Goal: Transaction & Acquisition: Purchase product/service

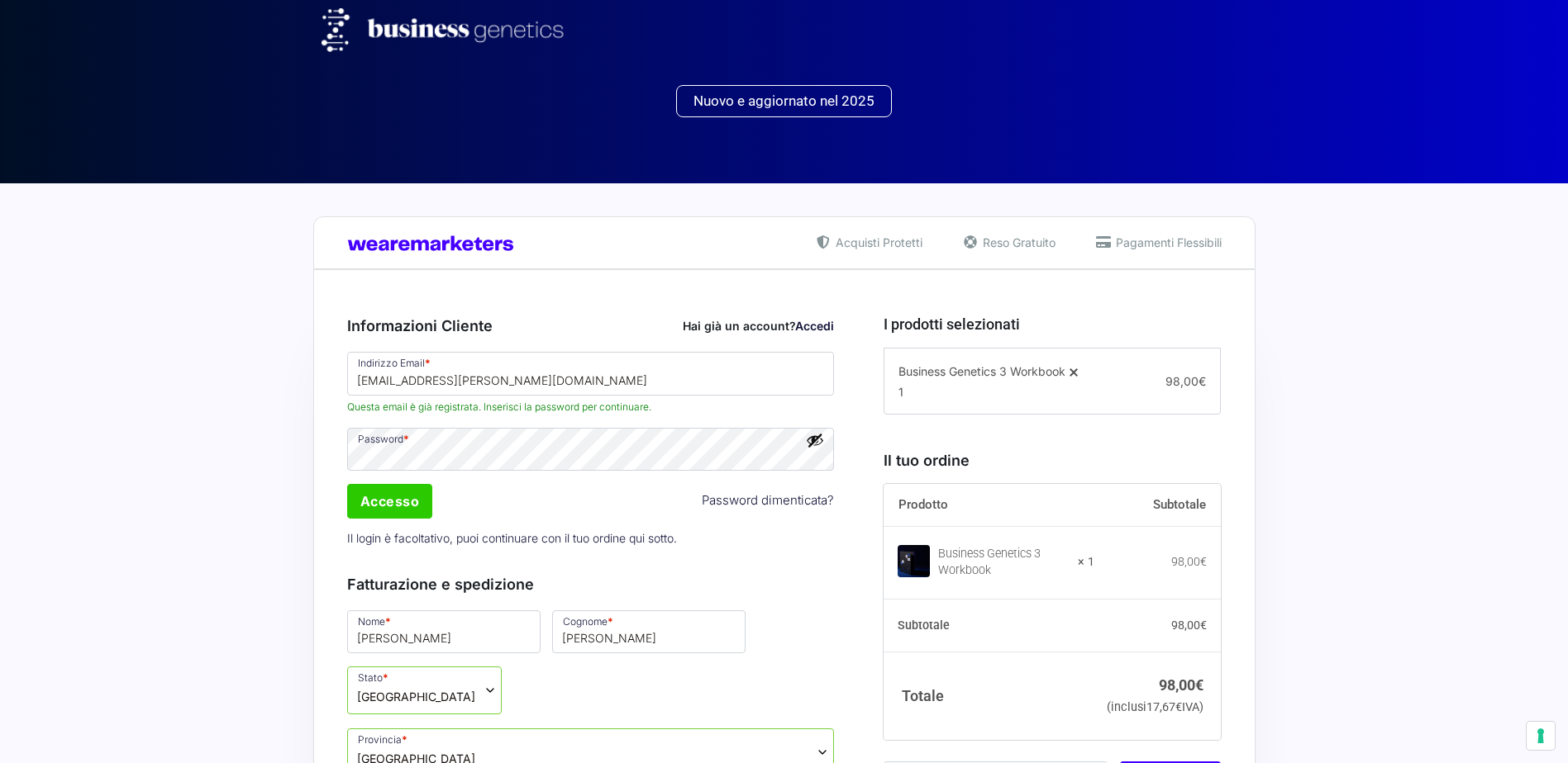
select select "LU"
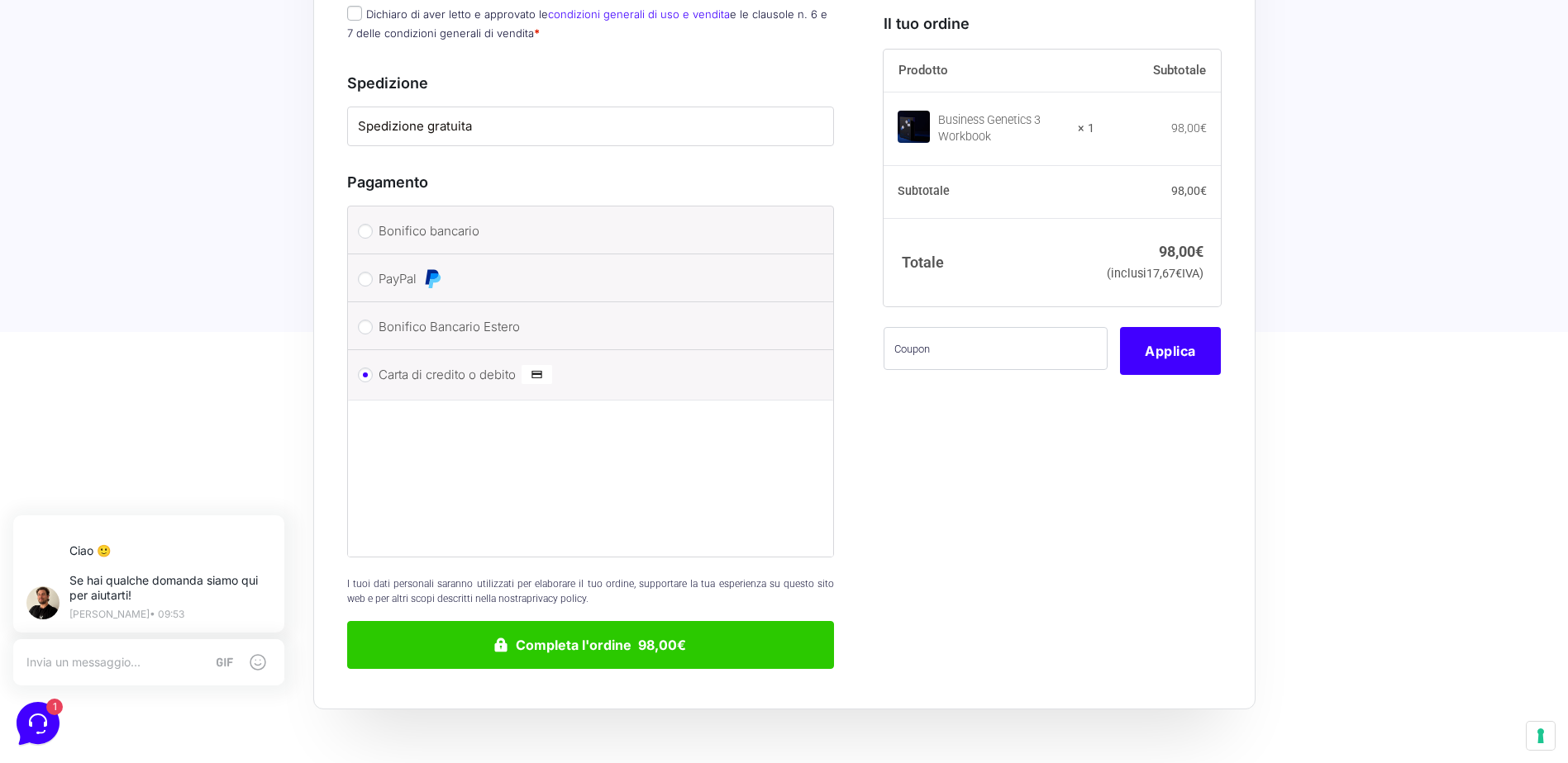
scroll to position [1784, 0]
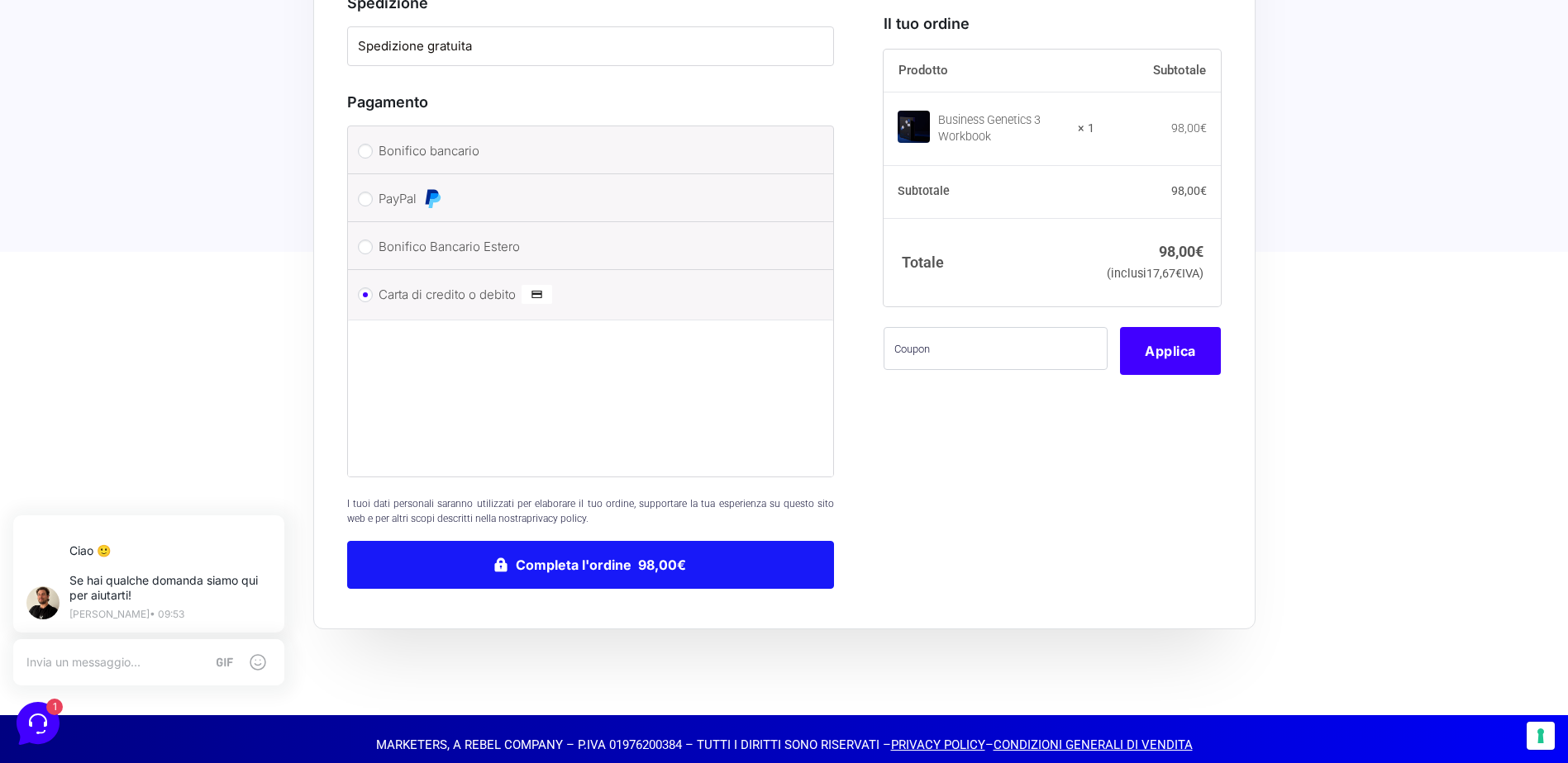
click at [546, 555] on button "Completa l'ordine 98,00€" at bounding box center [591, 564] width 487 height 48
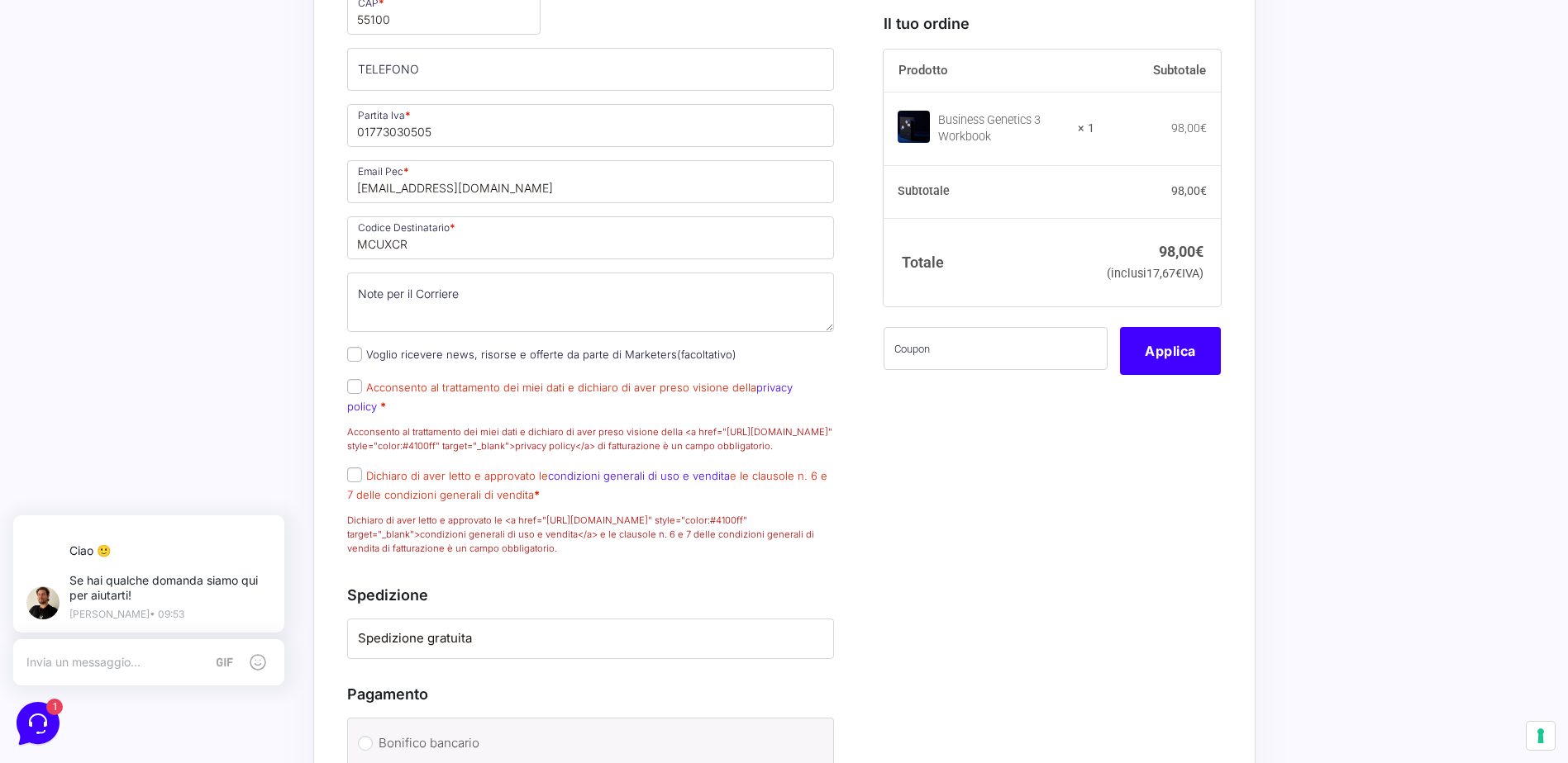
scroll to position [1454, 0]
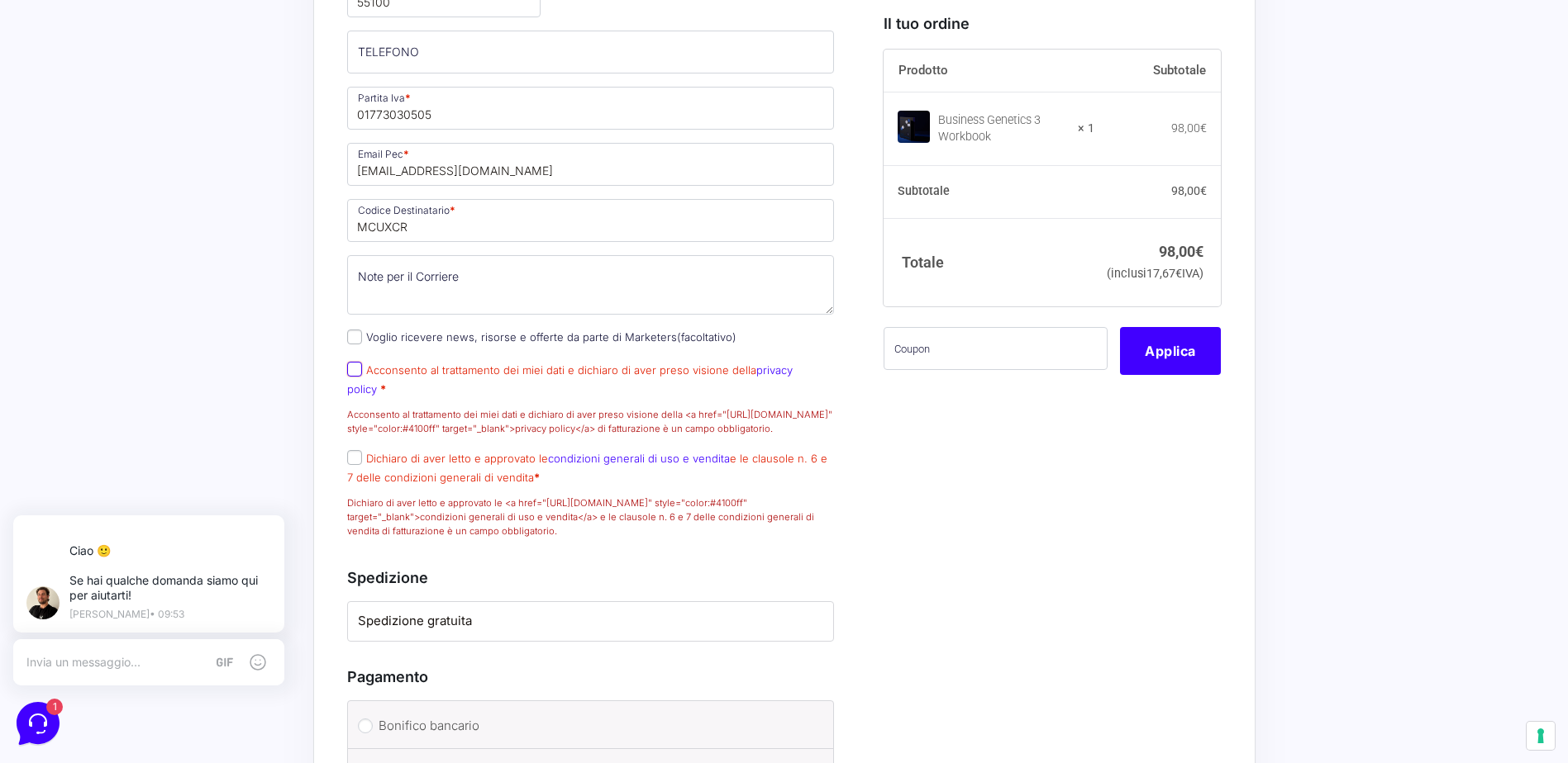
click at [356, 377] on input "Acconsento al trattamento dei miei dati e dichiaro di aver preso visione della …" at bounding box center [354, 369] width 15 height 15
checkbox input "true"
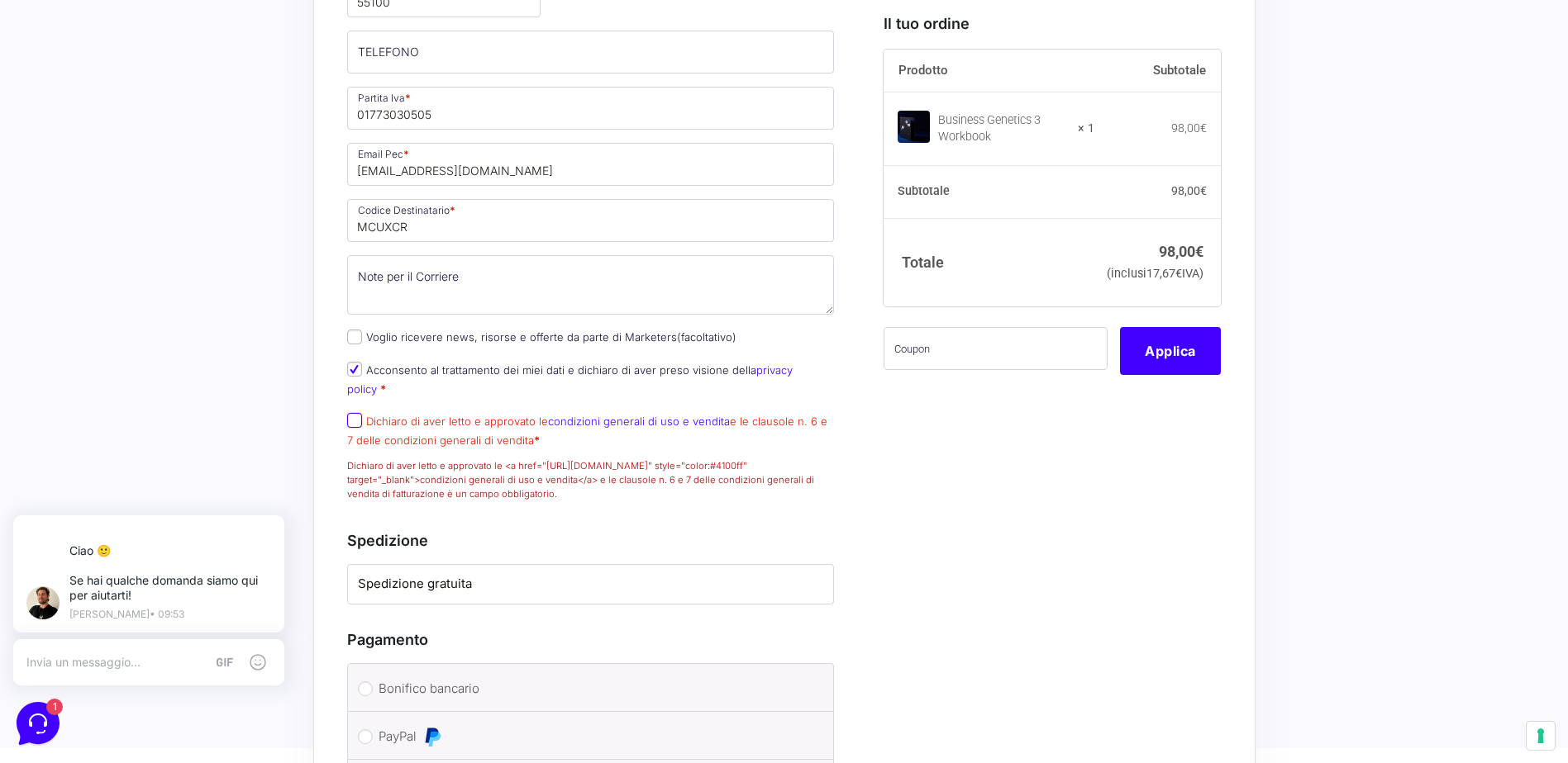
click at [358, 421] on input "Dichiaro di aver letto e approvato le condizioni generali di uso e vendita e le…" at bounding box center [354, 421] width 15 height 15
checkbox input "true"
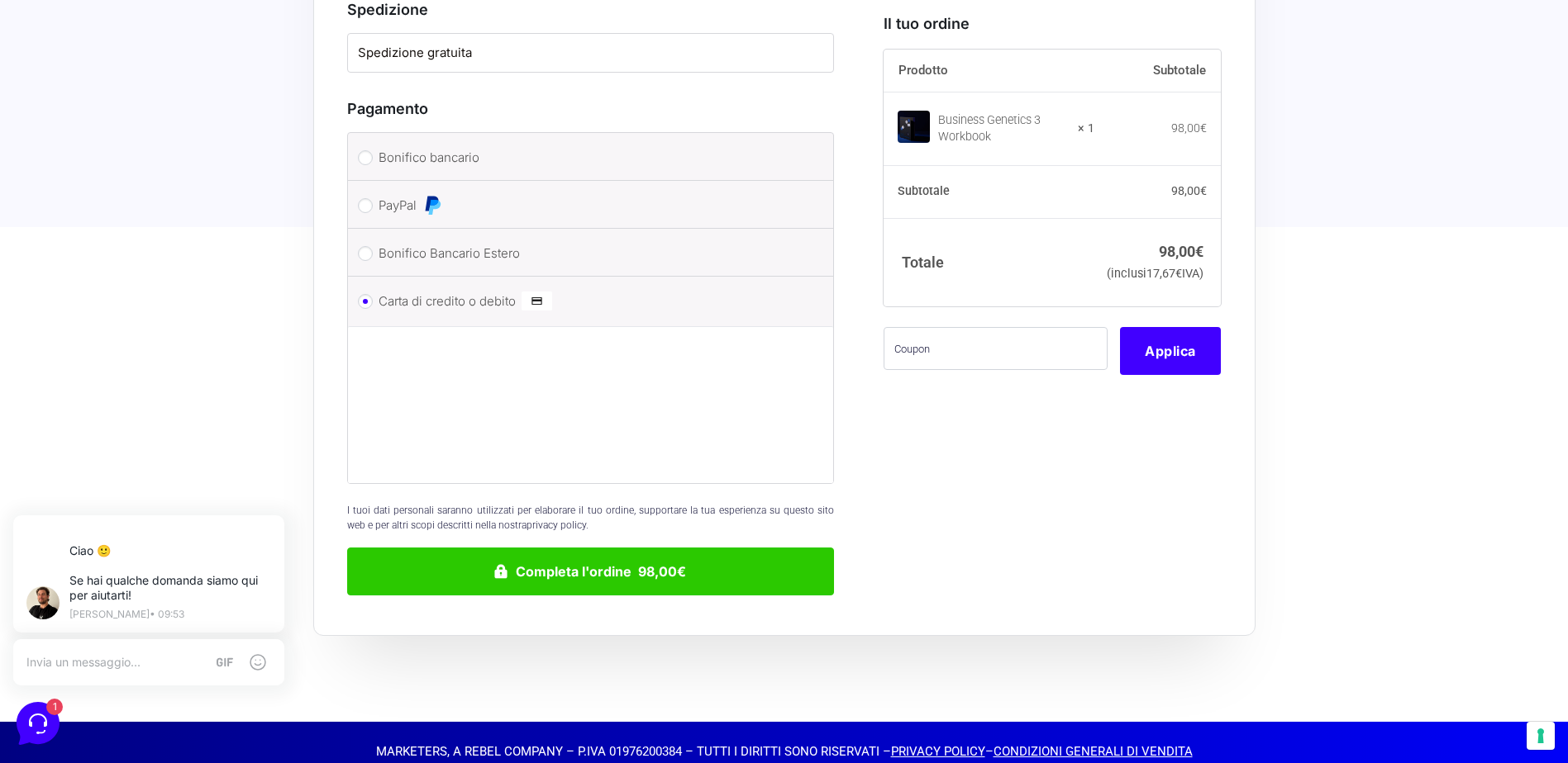
scroll to position [1949, 0]
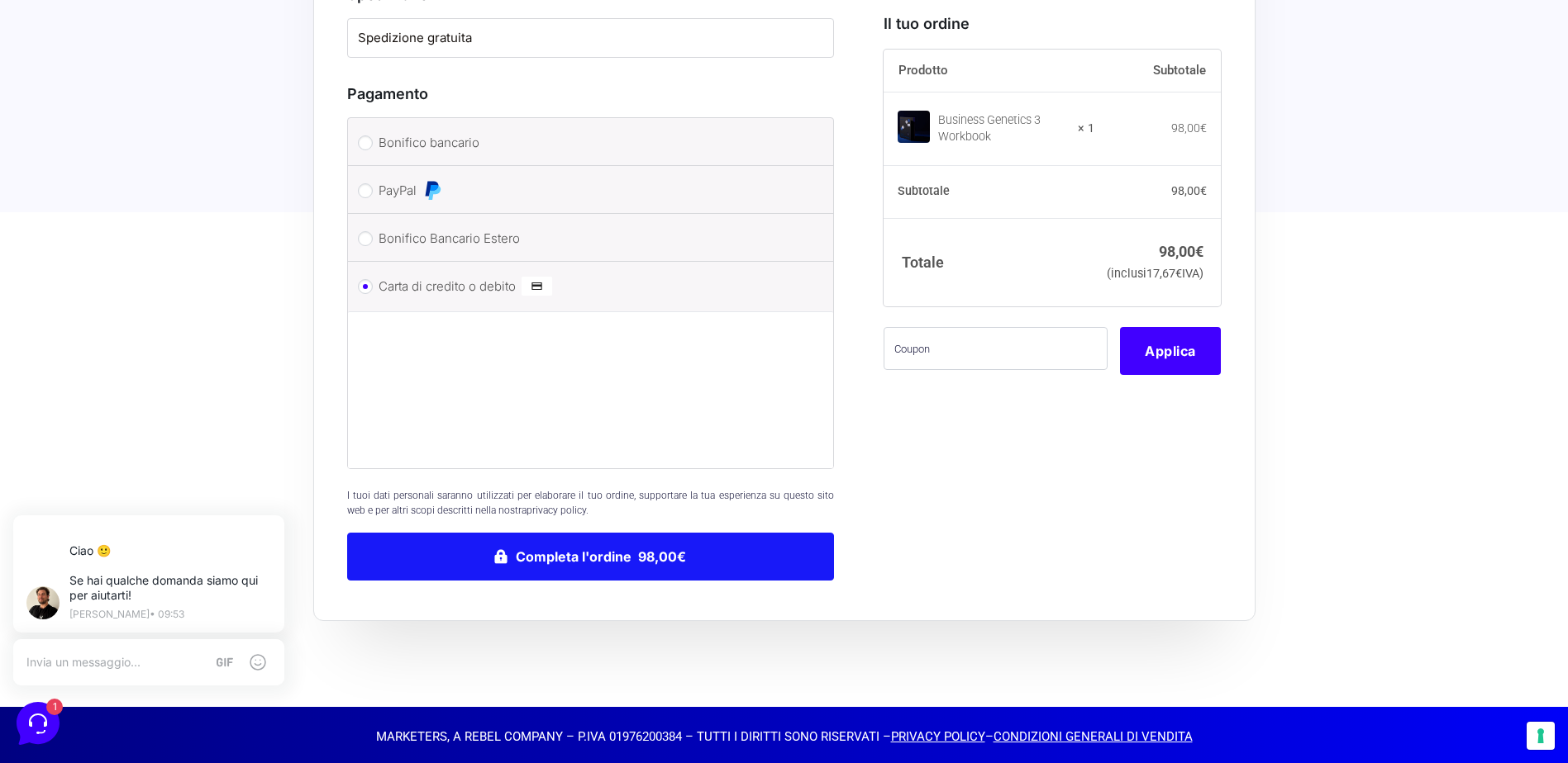
click at [586, 547] on button "Completa l'ordine 98,00€" at bounding box center [591, 556] width 487 height 48
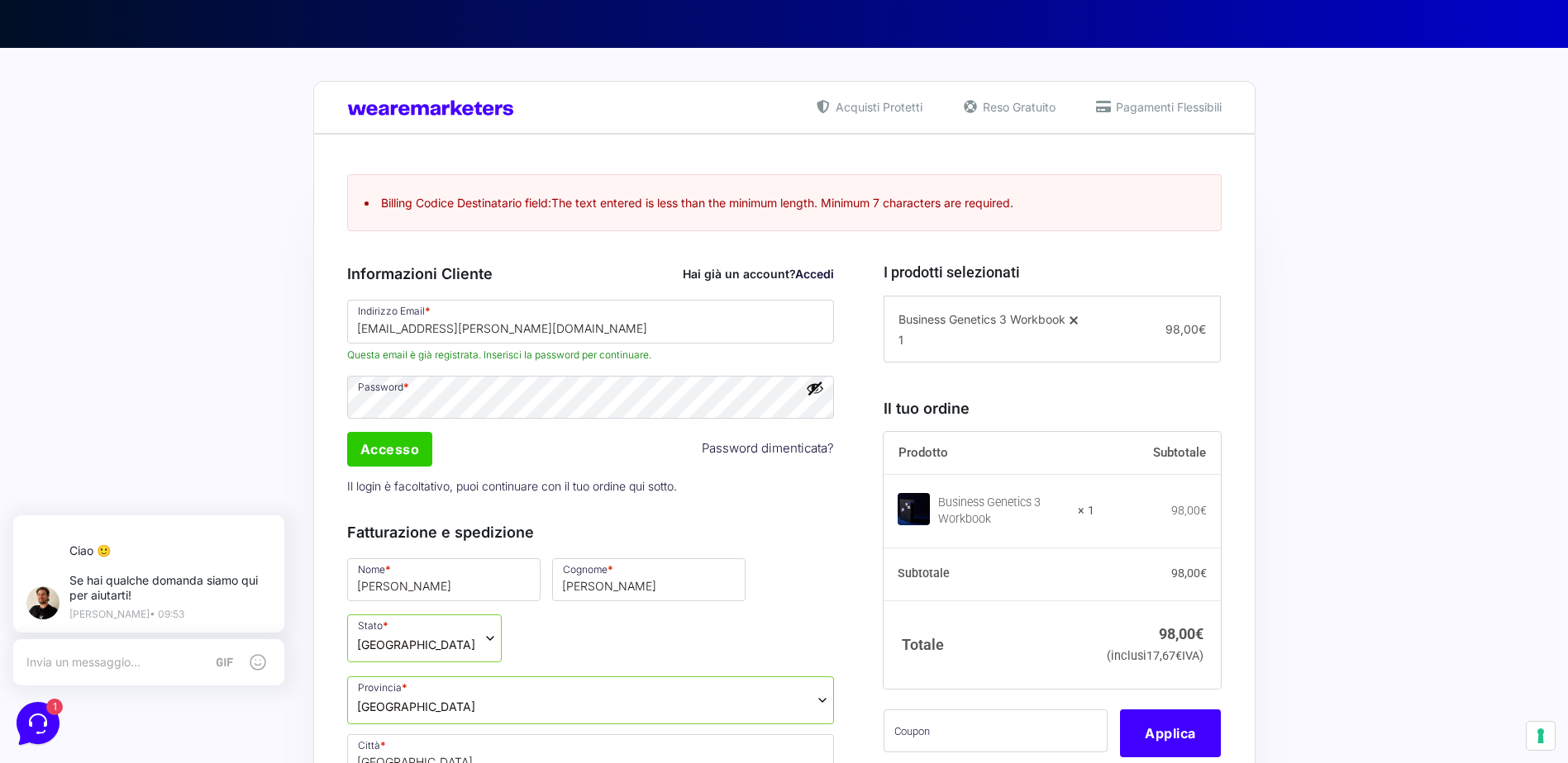
scroll to position [132, 0]
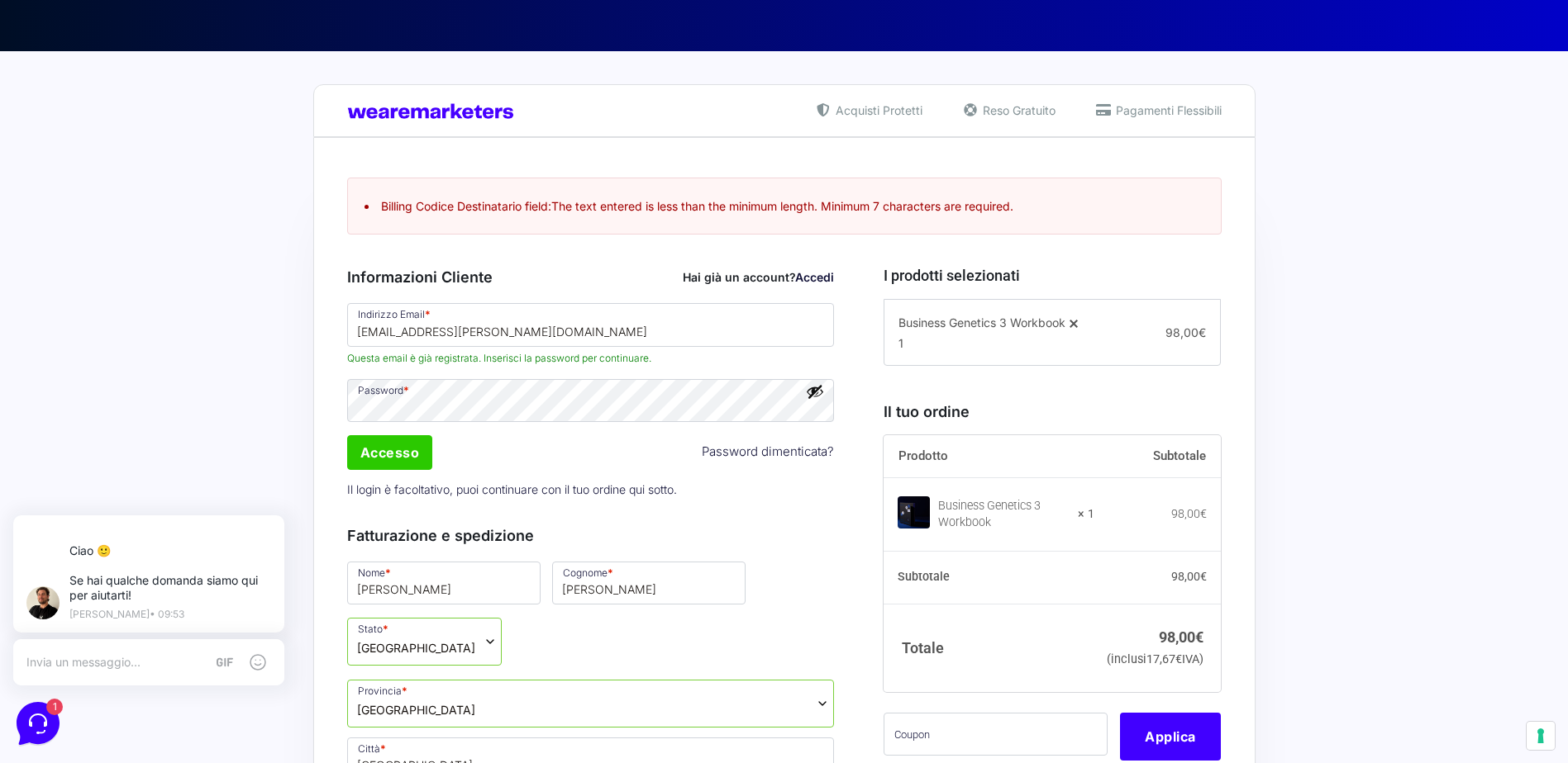
drag, startPoint x: 383, startPoint y: 207, endPoint x: 1062, endPoint y: 209, distance: 679.0
click at [1062, 209] on li "Billing Codice Destinatario field: The text entered is less than the minimum le…" at bounding box center [784, 206] width 840 height 17
copy li "Billing Codice Destinatario field: The text entered is less than the minimum le…"
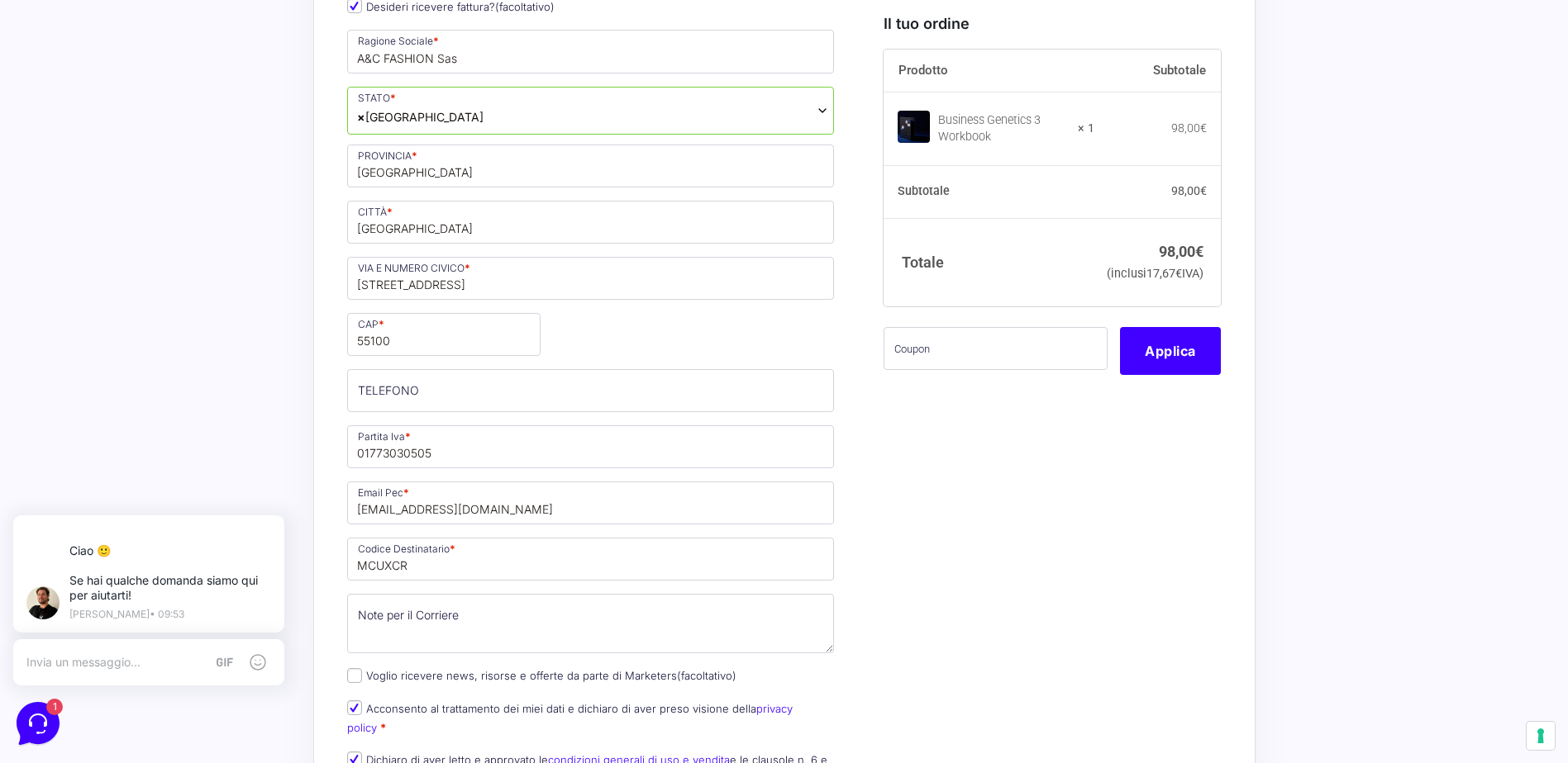
scroll to position [1123, 0]
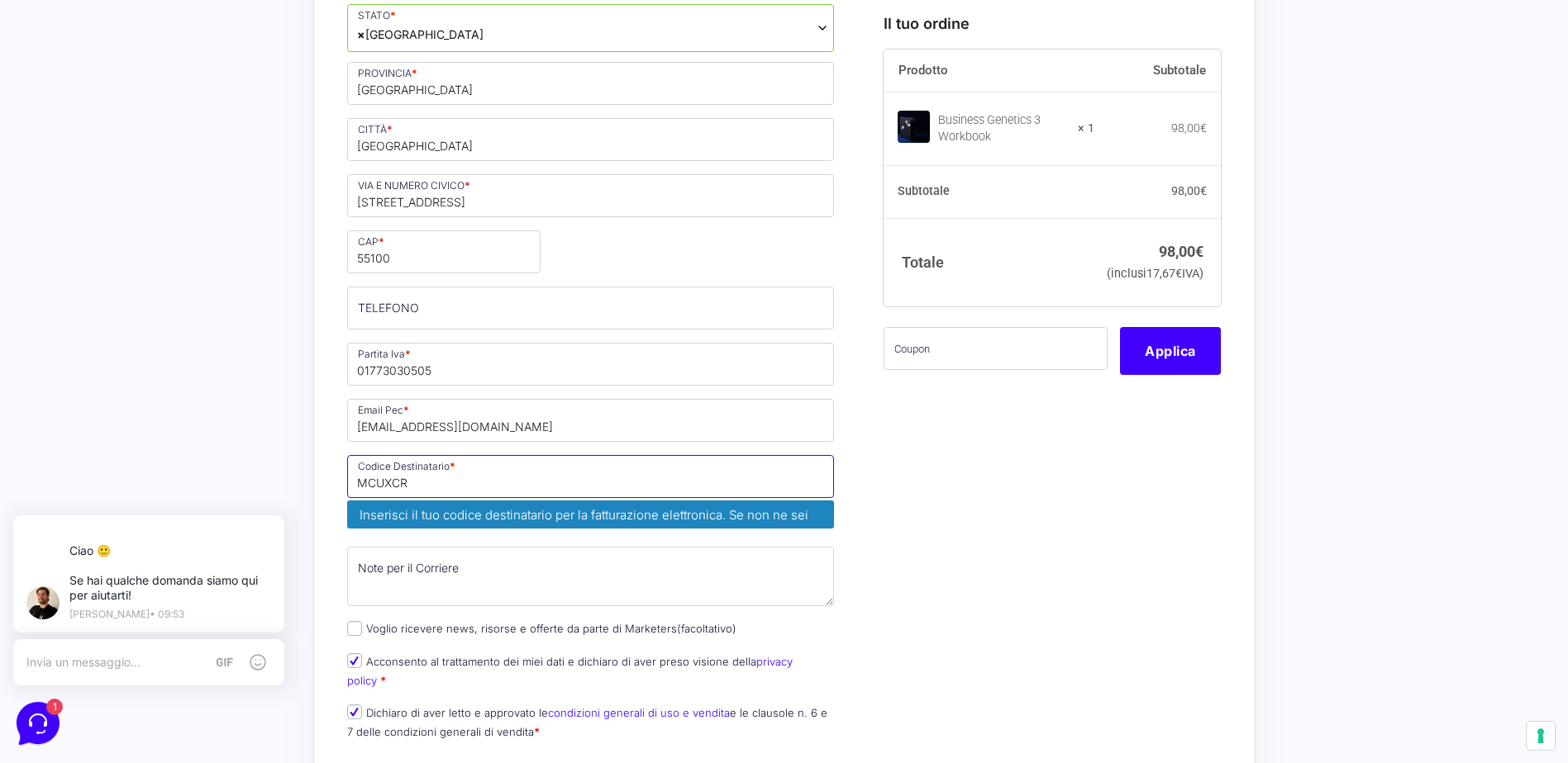
drag, startPoint x: 372, startPoint y: 486, endPoint x: 394, endPoint y: 506, distance: 29.7
click at [379, 492] on input "MCUXCR" at bounding box center [591, 476] width 487 height 43
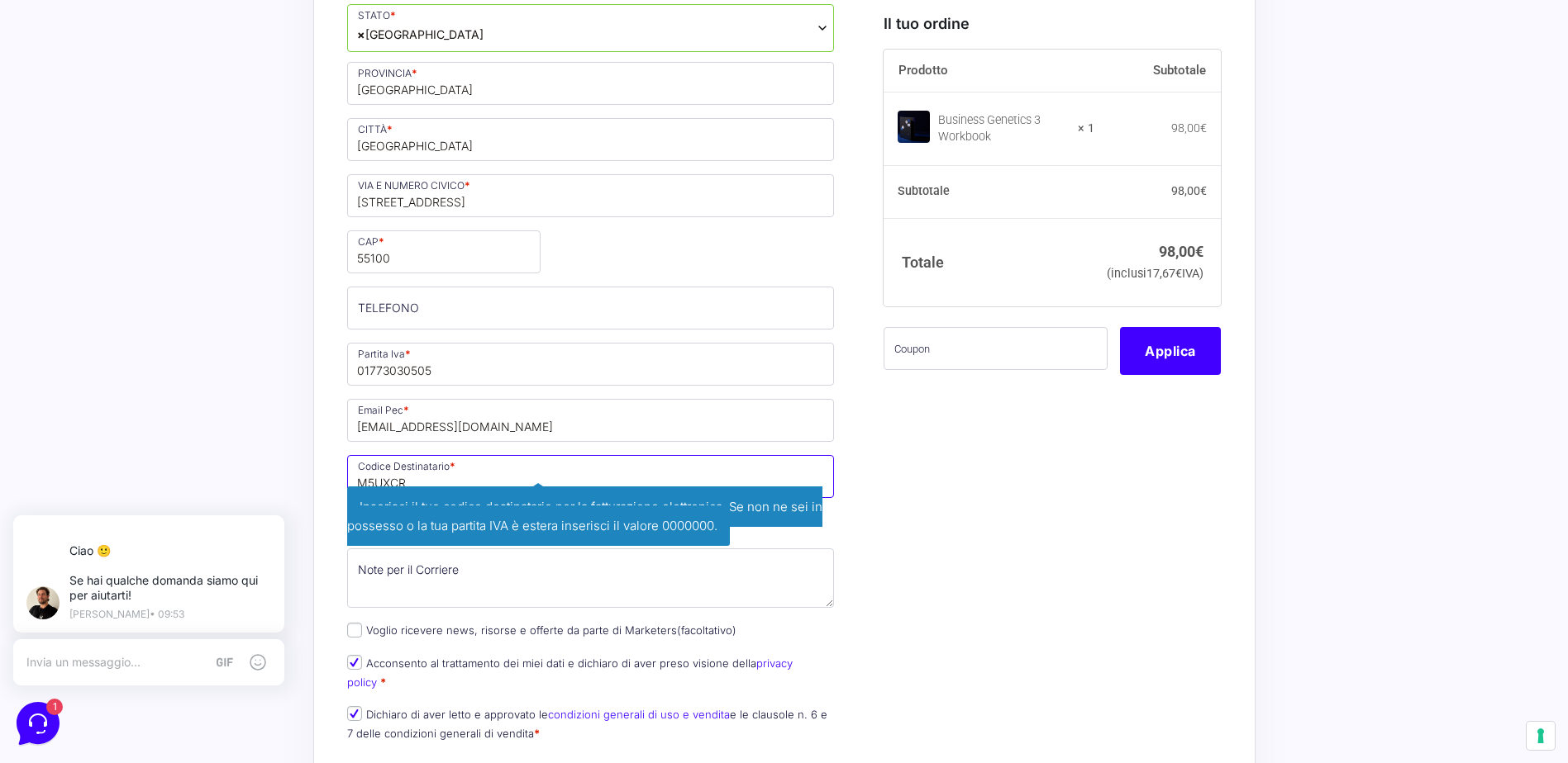
click at [421, 484] on input "M5UXCR" at bounding box center [591, 476] width 487 height 43
type input "M5UXCR1"
click at [200, 390] on div "Acquisti Protetti Reso Gratuito Pagamenti Flessibili Riepilogo Ordine 98,00 € P…" at bounding box center [784, 278] width 1568 height 2436
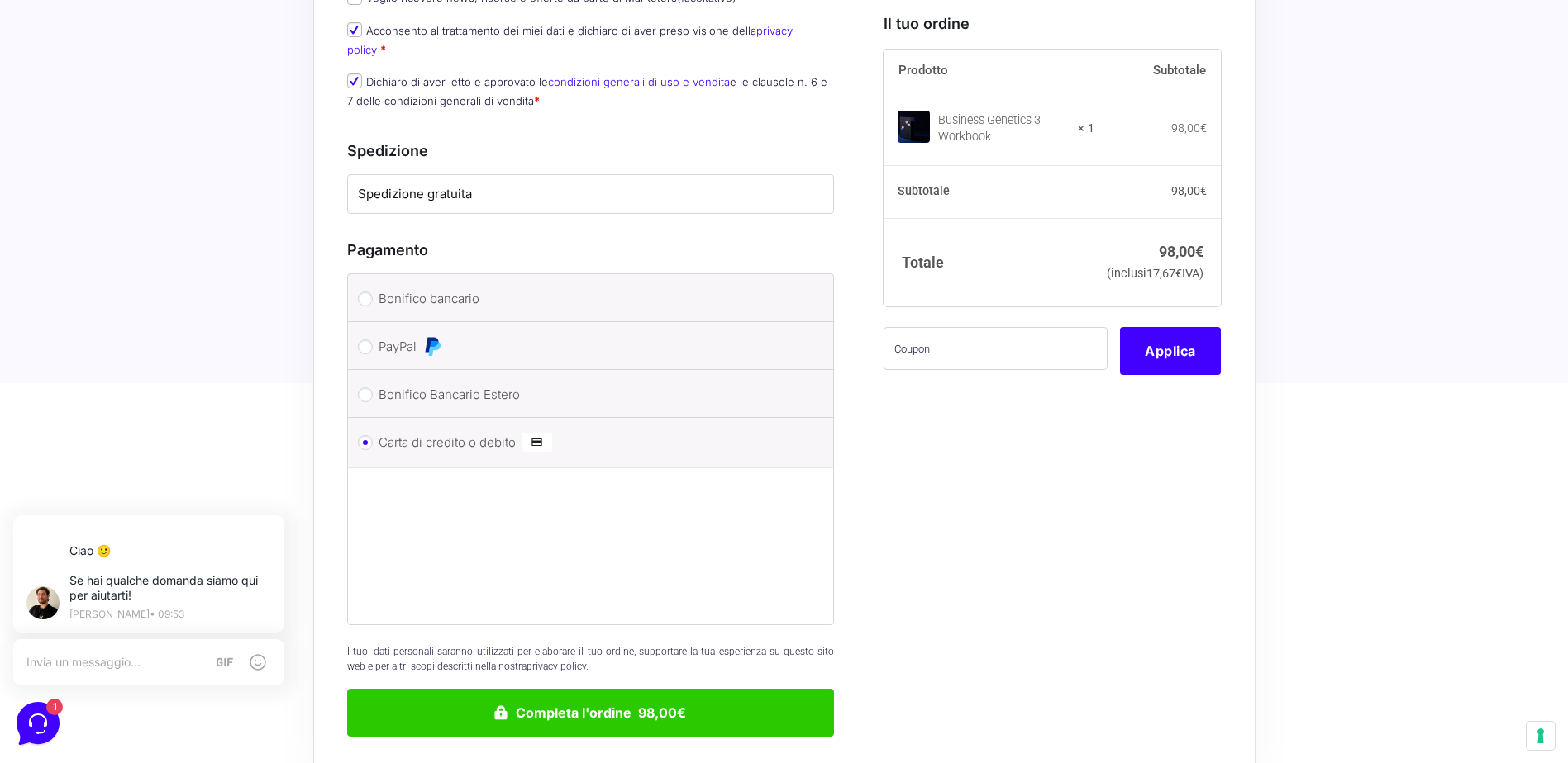
scroll to position [1785, 0]
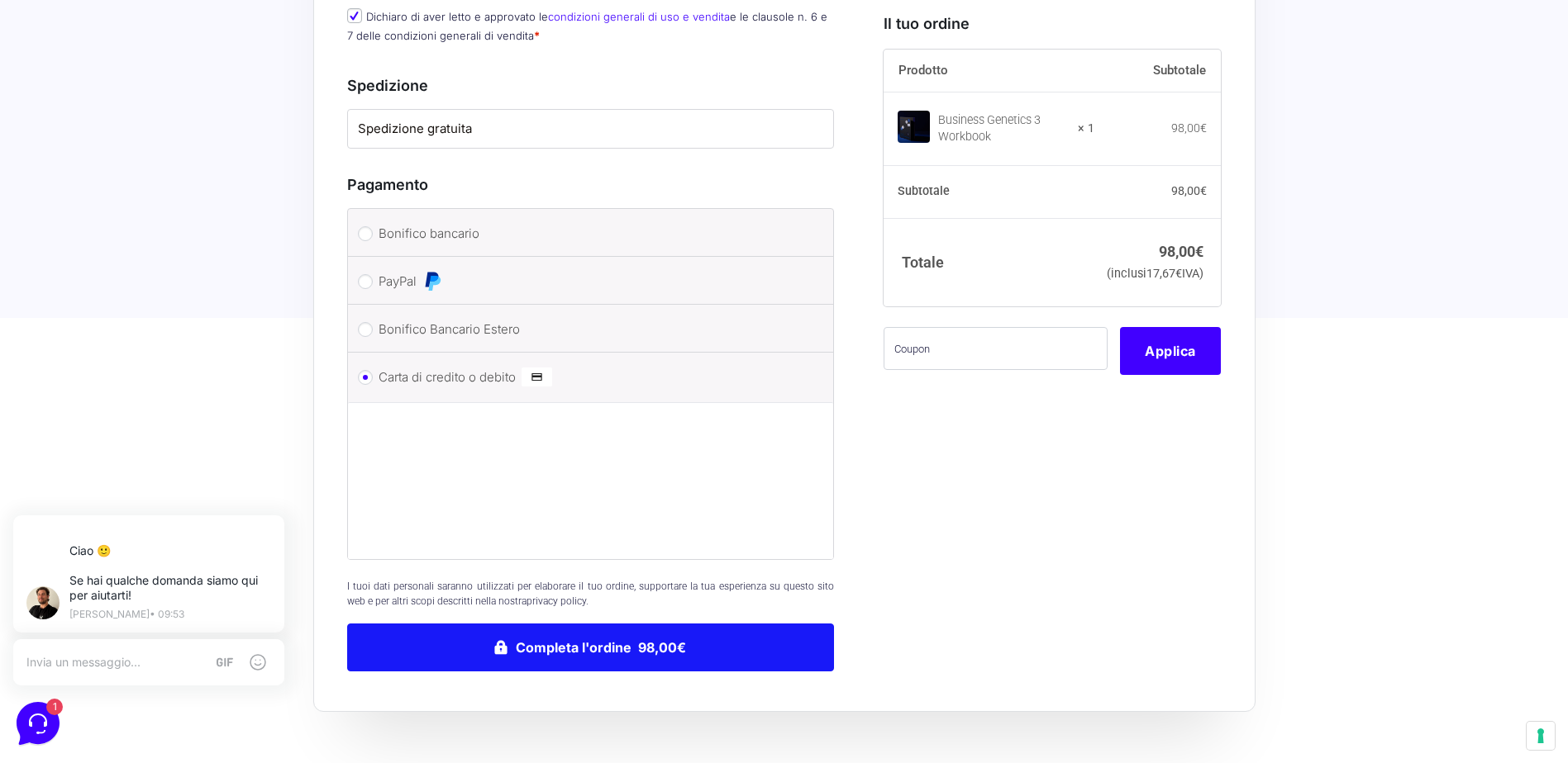
click at [550, 628] on button "Completa l'ordine 98,00€" at bounding box center [591, 647] width 487 height 48
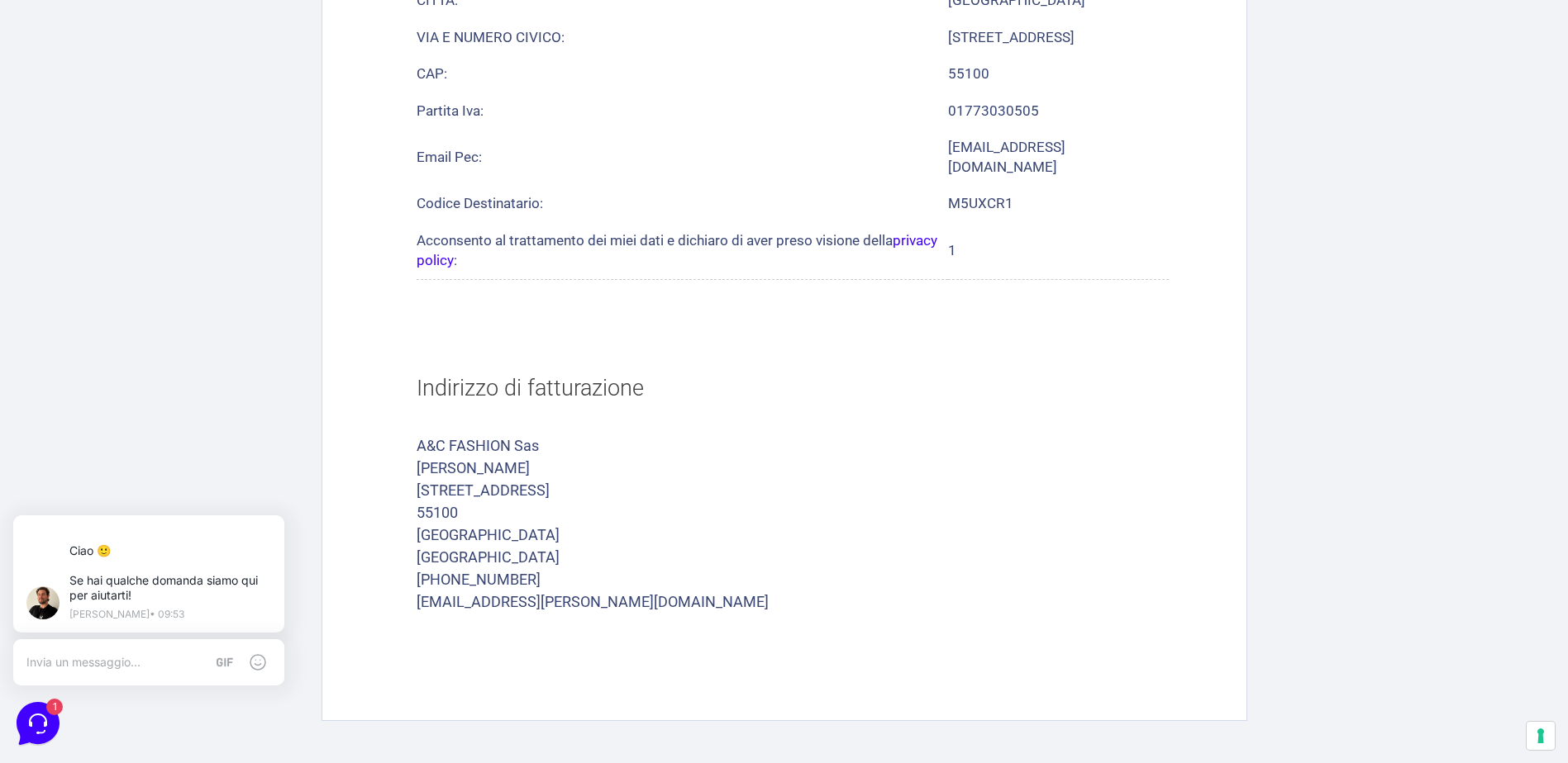
scroll to position [999, 0]
